Goal: Information Seeking & Learning: Learn about a topic

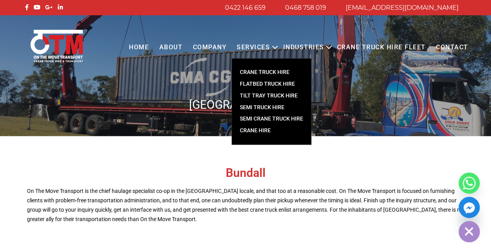
click at [262, 83] on link "FLATBED TRUCK HIRE" at bounding box center [271, 84] width 79 height 12
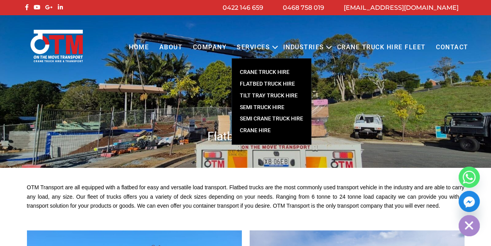
click at [260, 94] on link "TILT TRAY TRUCK HIRE" at bounding box center [271, 96] width 79 height 12
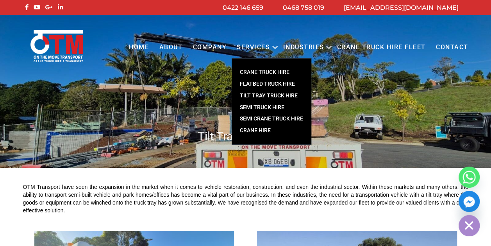
click at [266, 110] on link "SEMI TRUCK HIRE" at bounding box center [271, 108] width 79 height 12
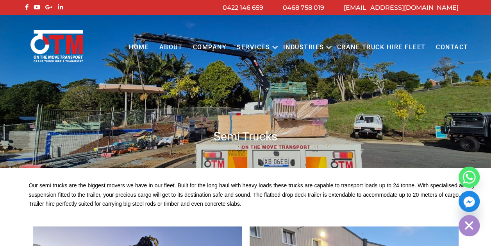
click at [140, 48] on link "Home" at bounding box center [139, 47] width 30 height 21
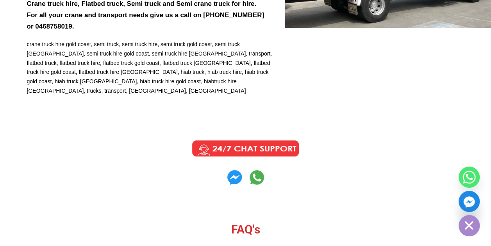
scroll to position [3026, 0]
